Goal: Task Accomplishment & Management: Manage account settings

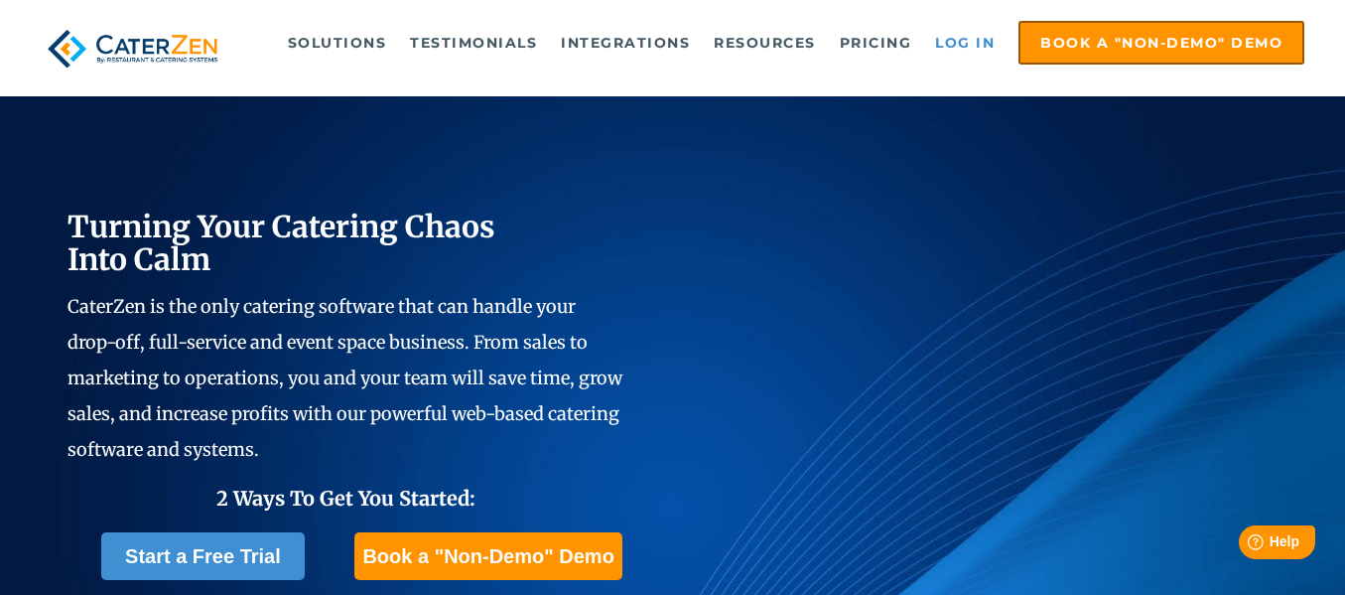
click at [975, 42] on link "Log in" at bounding box center [964, 43] width 79 height 40
click at [963, 54] on link "Log in" at bounding box center [964, 43] width 79 height 40
click at [968, 40] on link "Log in" at bounding box center [964, 43] width 79 height 40
